Goal: Task Accomplishment & Management: Manage account settings

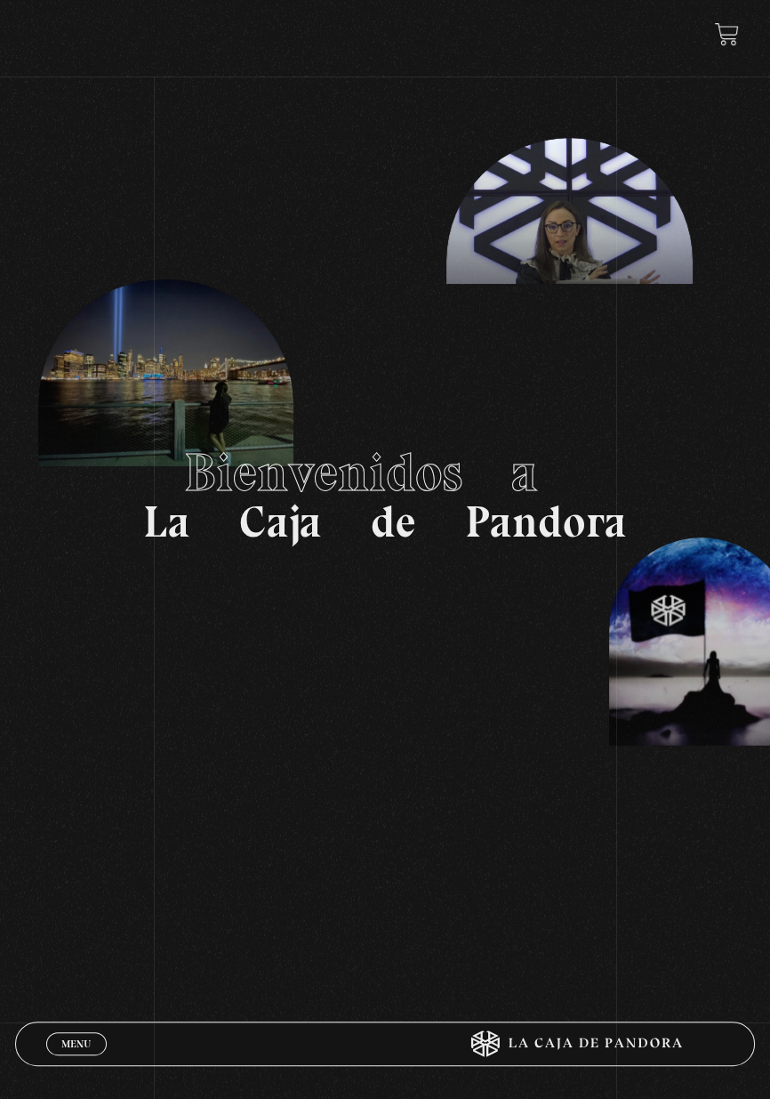
click at [87, 1032] on link "Menu Cerrar" at bounding box center [76, 1043] width 60 height 23
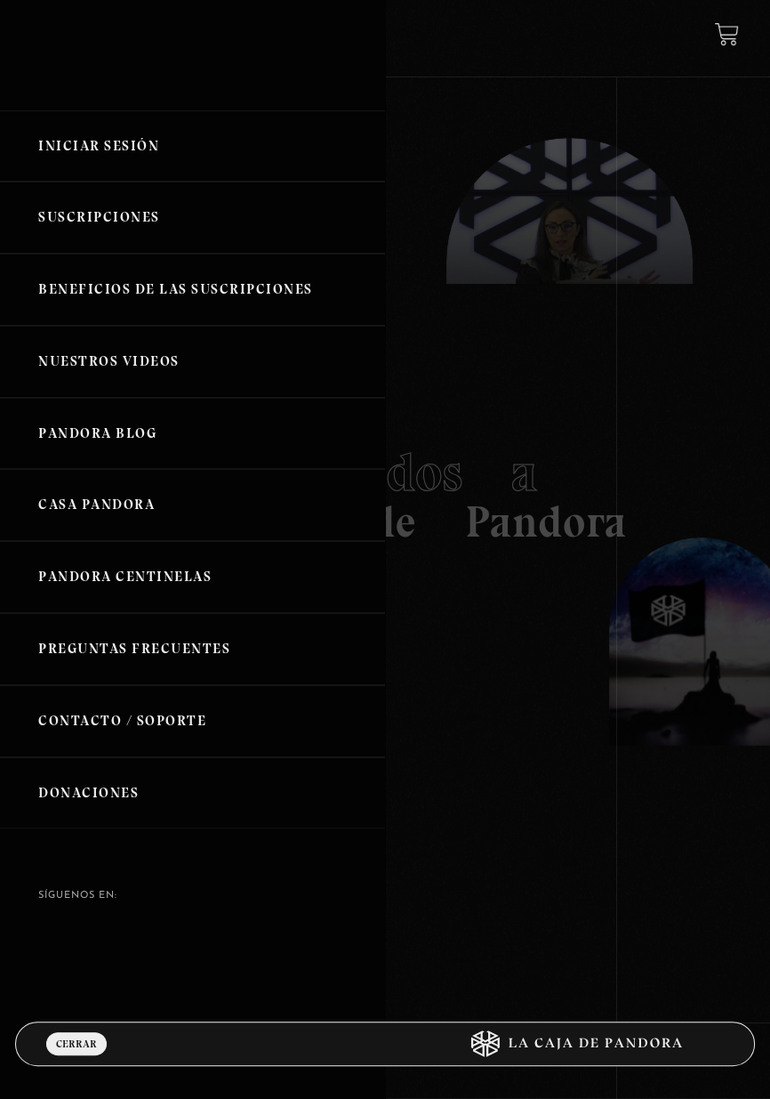
click at [123, 159] on link "Iniciar Sesión" at bounding box center [192, 146] width 385 height 72
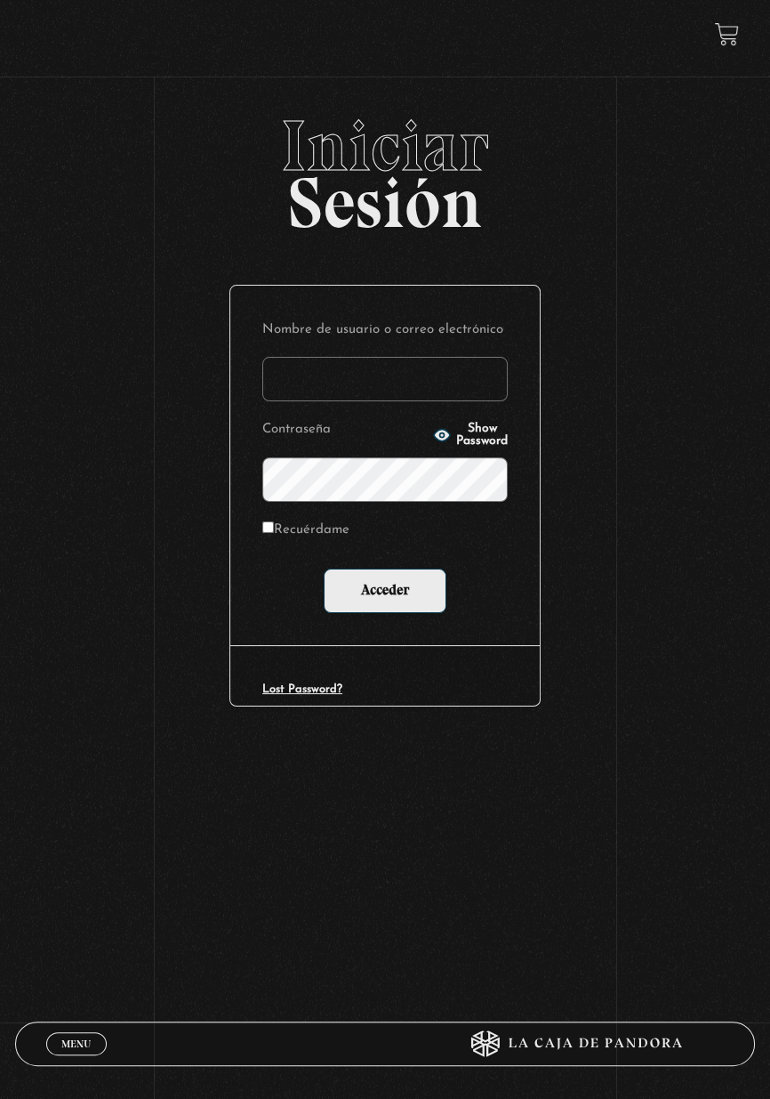
click at [320, 380] on input "Nombre de usuario o correo electrónico" at bounding box center [384, 379] width 245 height 44
type input "stephanie.murillo garcia"
click at [324, 568] on input "Acceder" at bounding box center [385, 590] width 123 height 44
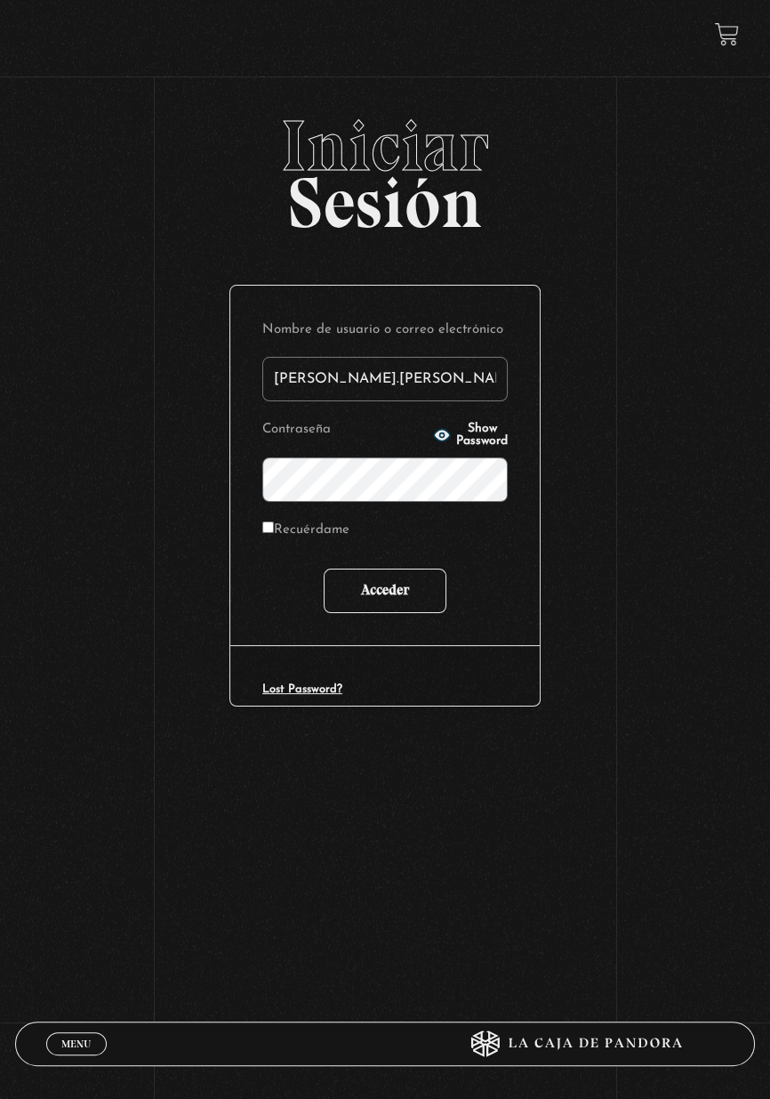
click at [416, 578] on input "Acceder" at bounding box center [385, 590] width 123 height 44
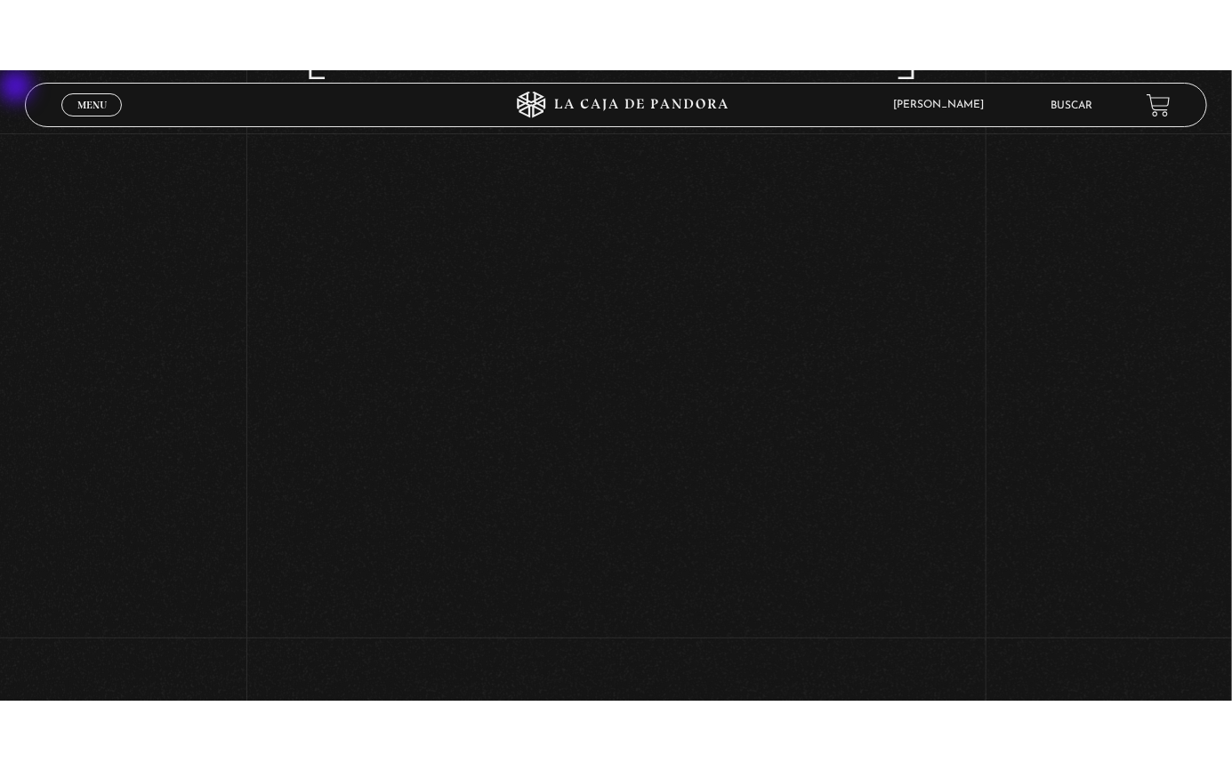
scroll to position [292, 0]
